Goal: Use online tool/utility: Use online tool/utility

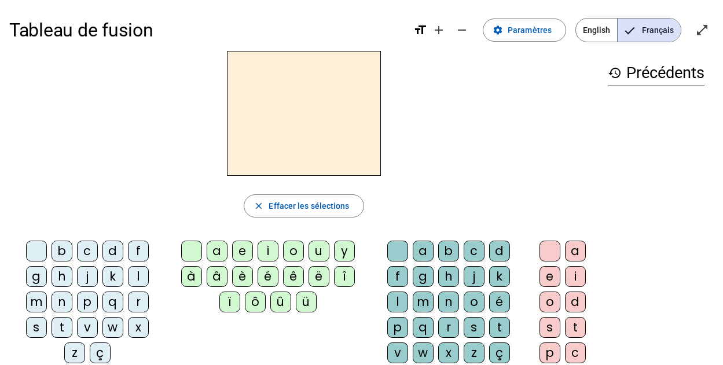
scroll to position [3, 0]
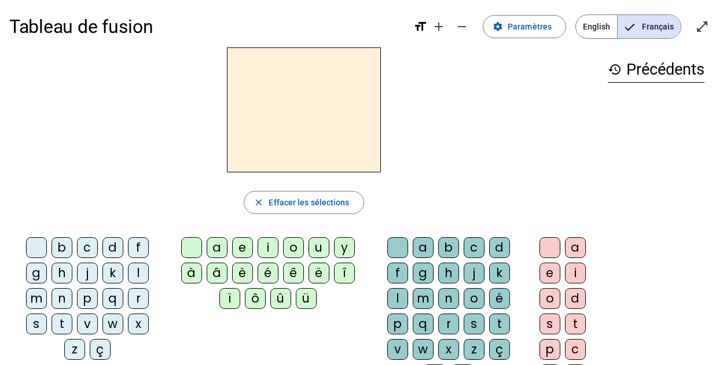
click at [57, 321] on div "t" at bounding box center [62, 324] width 21 height 21
click at [218, 248] on div "a" at bounding box center [217, 247] width 21 height 21
click at [446, 352] on div "x" at bounding box center [448, 349] width 21 height 21
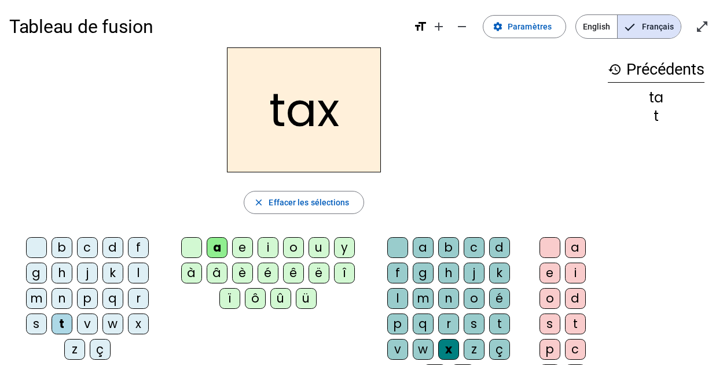
click at [572, 271] on div "i" at bounding box center [575, 273] width 21 height 21
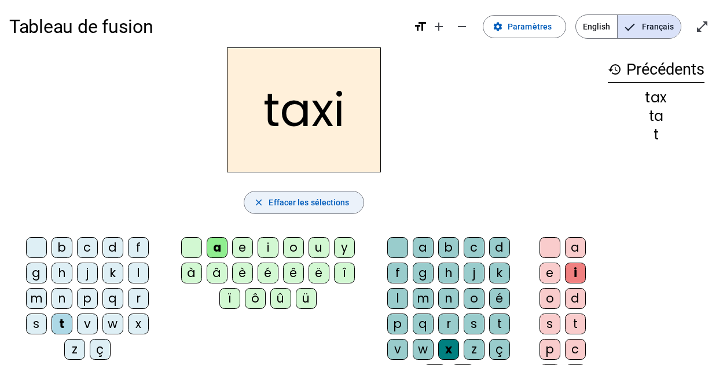
click at [292, 200] on span "Effacer les sélections" at bounding box center [309, 203] width 80 height 14
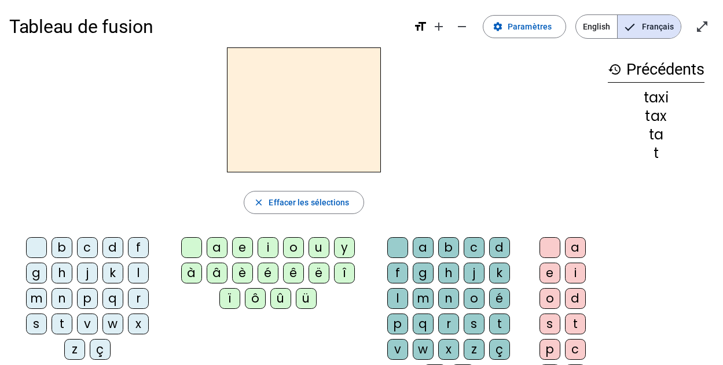
click at [84, 324] on div "v" at bounding box center [87, 324] width 21 height 21
click at [269, 276] on div "é" at bounding box center [268, 273] width 21 height 21
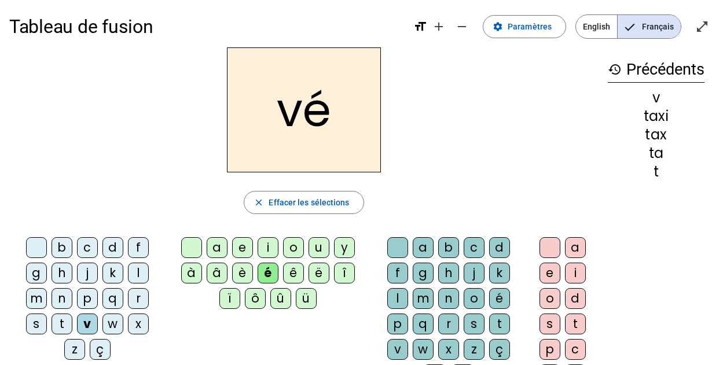
click at [402, 302] on div "l" at bounding box center [397, 298] width 21 height 21
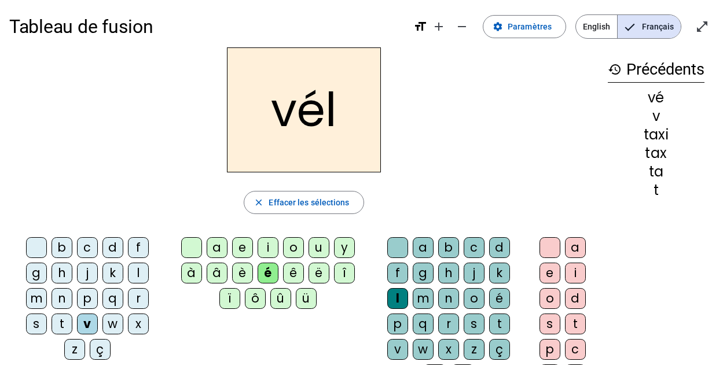
click at [550, 301] on div "o" at bounding box center [550, 298] width 21 height 21
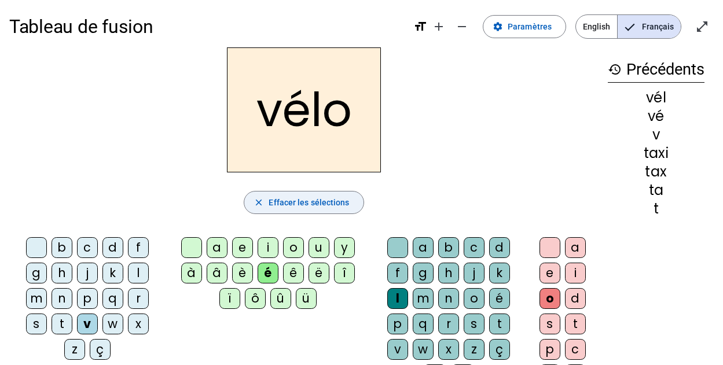
click at [341, 202] on span "Effacer les sélections" at bounding box center [309, 203] width 80 height 14
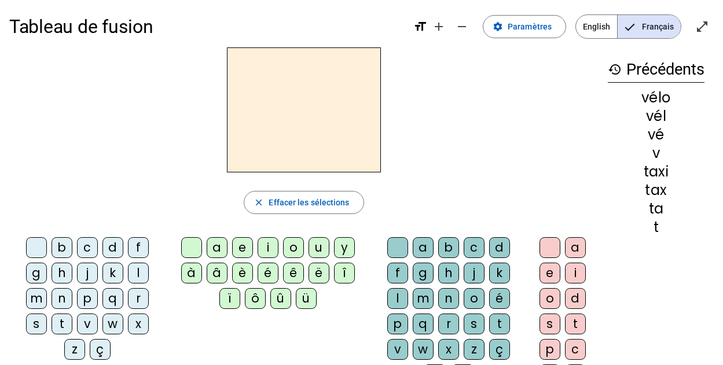
click at [114, 325] on div "w" at bounding box center [113, 324] width 21 height 21
click at [271, 249] on div "i" at bounding box center [268, 247] width 21 height 21
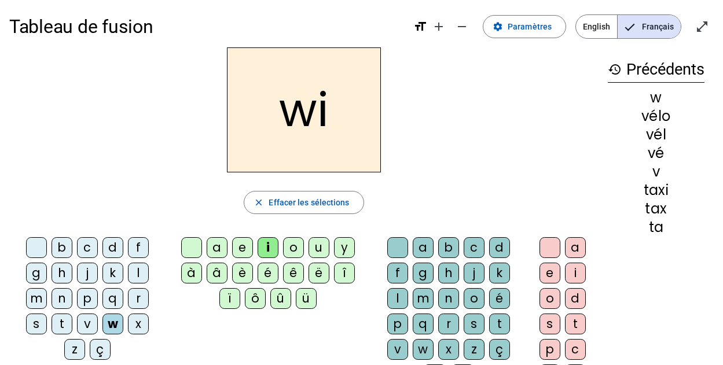
click at [396, 276] on div "f" at bounding box center [397, 273] width 21 height 21
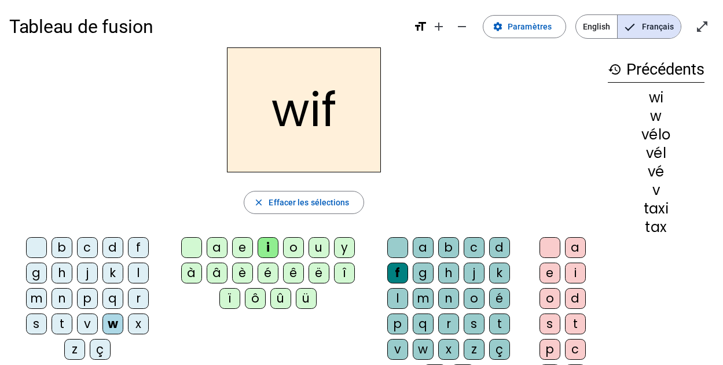
drag, startPoint x: 577, startPoint y: 269, endPoint x: 568, endPoint y: 271, distance: 9.4
click at [577, 270] on div "i" at bounding box center [575, 273] width 21 height 21
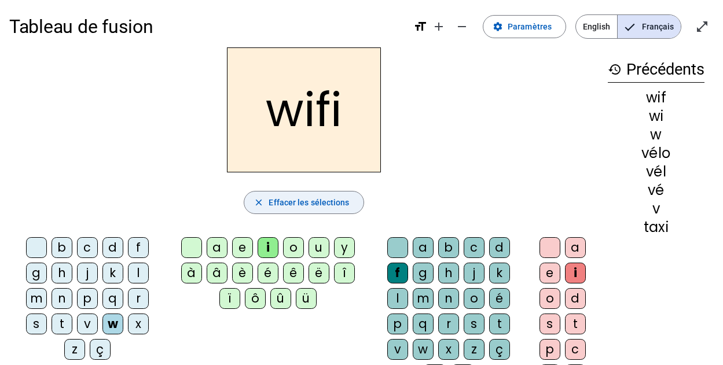
click at [283, 195] on span "button" at bounding box center [303, 203] width 119 height 28
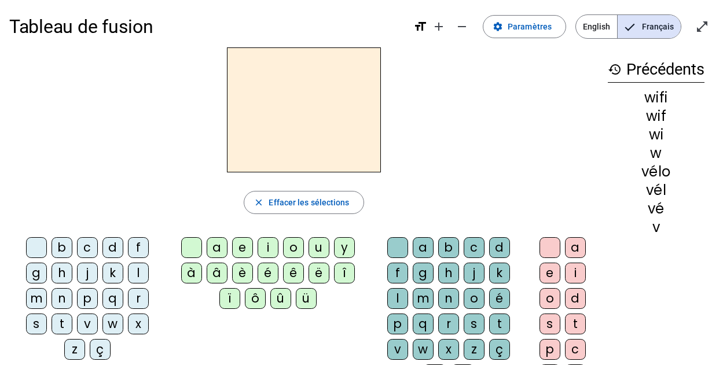
click at [31, 299] on div "m" at bounding box center [36, 298] width 21 height 21
click at [263, 277] on div "é" at bounding box center [268, 273] width 21 height 21
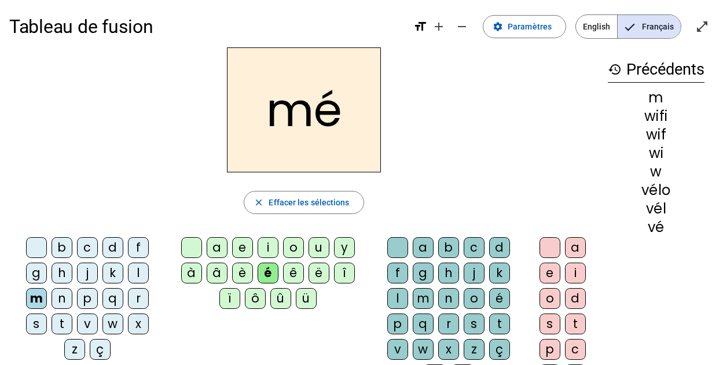
click at [499, 324] on div "t" at bounding box center [499, 324] width 21 height 21
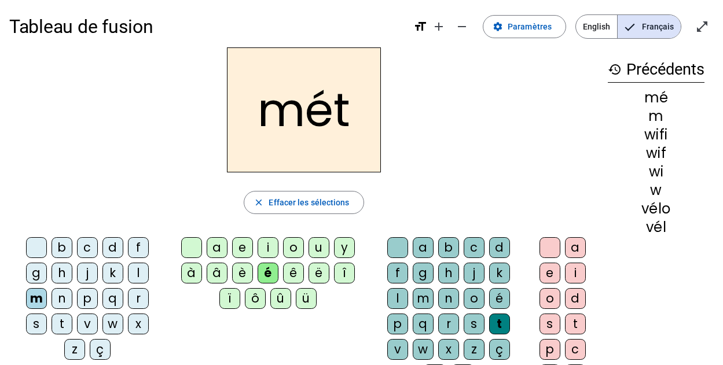
click at [548, 301] on div "o" at bounding box center [550, 298] width 21 height 21
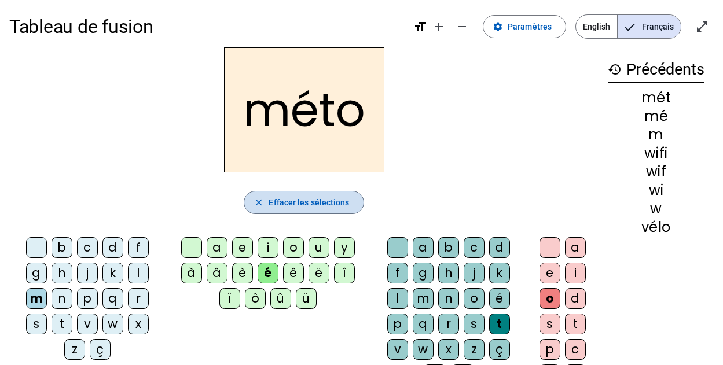
click at [306, 205] on span "Effacer les sélections" at bounding box center [309, 203] width 80 height 14
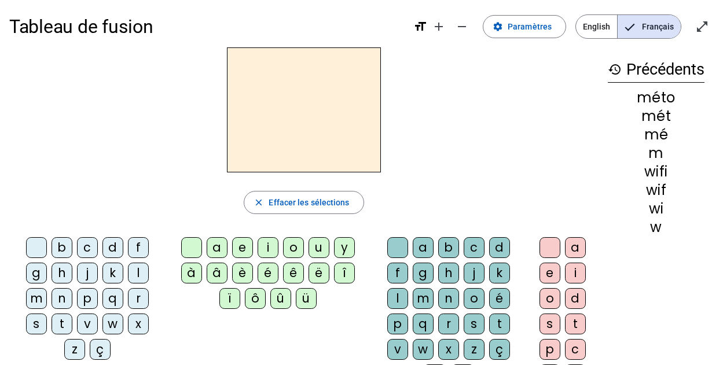
click at [141, 277] on div "l" at bounding box center [138, 273] width 21 height 21
click at [266, 275] on div "é" at bounding box center [268, 273] width 21 height 21
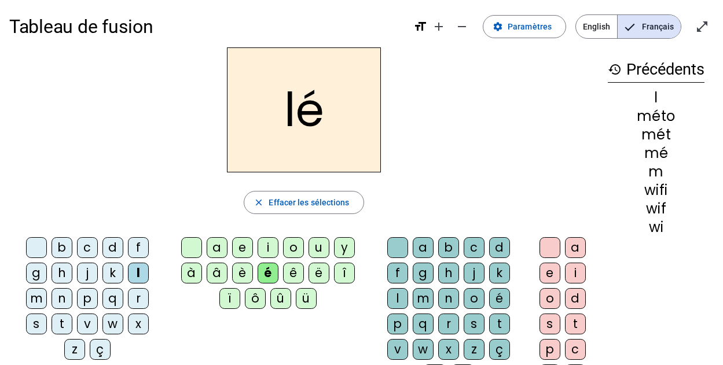
click at [420, 246] on div "a" at bounding box center [423, 247] width 21 height 21
